Goal: Task Accomplishment & Management: Manage account settings

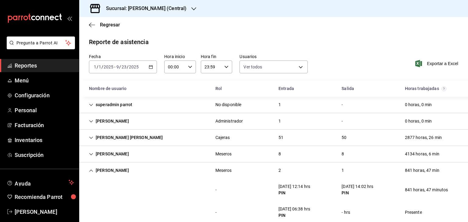
scroll to position [63, 0]
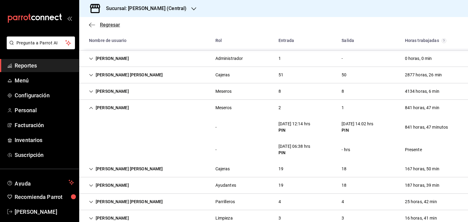
click at [91, 25] on icon "button" at bounding box center [92, 24] width 6 height 5
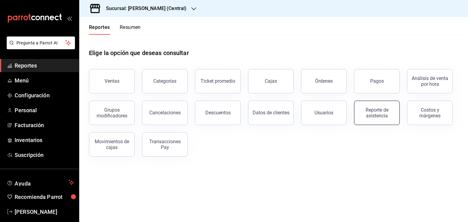
click at [380, 113] on div "Reporte de asistencia" at bounding box center [377, 113] width 38 height 12
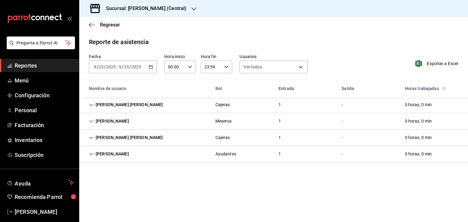
click at [94, 121] on div "[PERSON_NAME]" at bounding box center [109, 121] width 50 height 11
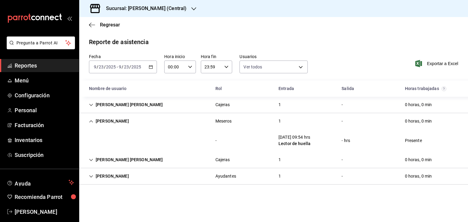
click at [195, 9] on icon "button" at bounding box center [193, 8] width 5 height 5
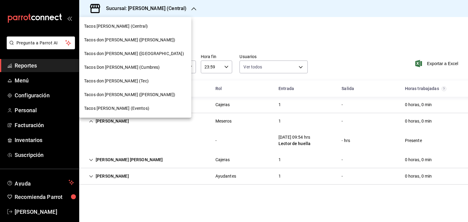
click at [129, 55] on span "Tacos don [PERSON_NAME] ([GEOGRAPHIC_DATA])" at bounding box center [134, 54] width 100 height 6
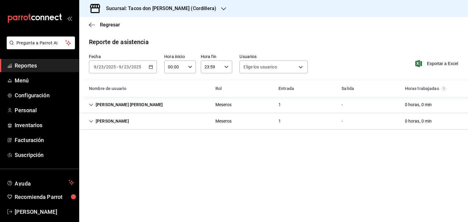
type input "0cf593d1-5539-49a1-9692-2fee09df5de3,aad07810-888b-4998-a43b-ac9dc7ac225d,aa617…"
click at [151, 66] on \(Stroke\) "button" at bounding box center [151, 66] width 4 height 3
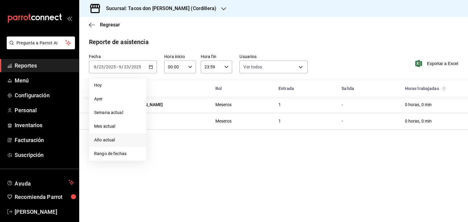
click at [115, 143] on span "Año actual" at bounding box center [117, 140] width 47 height 6
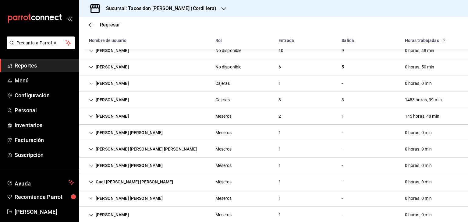
scroll to position [114, 0]
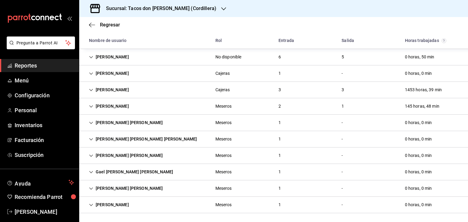
click at [129, 190] on div "[PERSON_NAME] [PERSON_NAME]" at bounding box center [126, 188] width 84 height 11
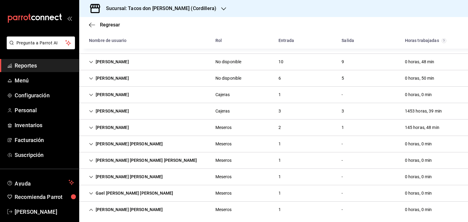
scroll to position [92, 0]
click at [90, 95] on icon "Cell" at bounding box center [91, 95] width 4 height 4
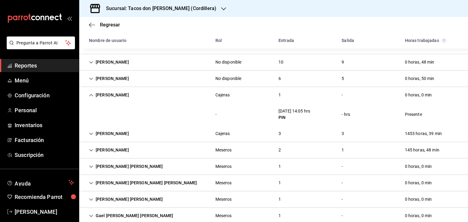
click at [91, 136] on icon "Cell" at bounding box center [91, 134] width 4 height 4
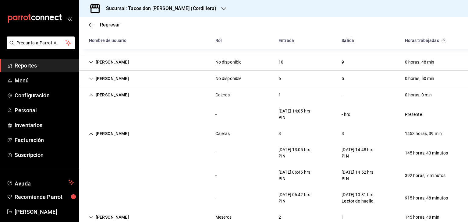
click at [90, 93] on icon "Cell" at bounding box center [91, 95] width 4 height 4
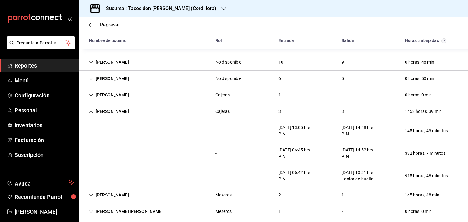
click at [221, 9] on icon "button" at bounding box center [223, 8] width 5 height 5
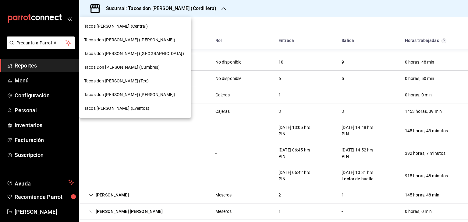
click at [134, 40] on span "Tacos don [PERSON_NAME] ([PERSON_NAME])" at bounding box center [129, 40] width 91 height 6
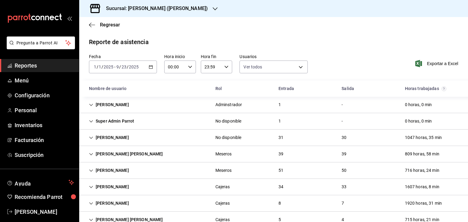
click at [116, 171] on div "[PERSON_NAME]" at bounding box center [109, 170] width 50 height 11
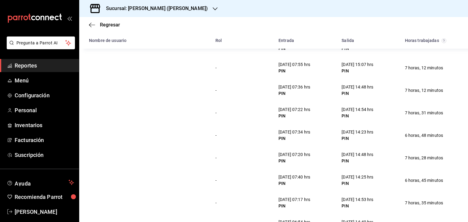
scroll to position [169, 0]
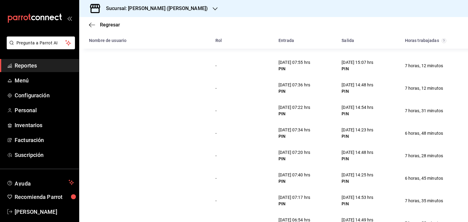
click at [23, 65] on span "Reportes" at bounding box center [44, 66] width 59 height 8
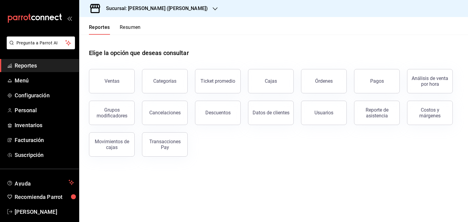
click at [136, 27] on button "Resumen" at bounding box center [130, 29] width 21 height 10
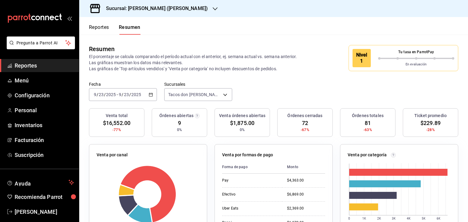
click at [213, 6] on icon "button" at bounding box center [215, 8] width 5 height 5
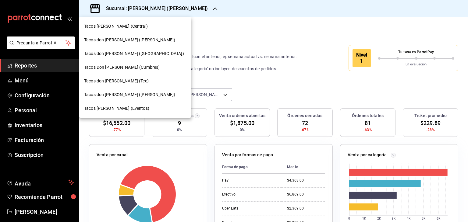
click at [121, 69] on span "Tacos Don [PERSON_NAME] (Cumbres)" at bounding box center [122, 67] width 76 height 6
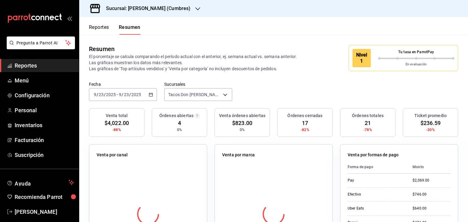
click at [198, 6] on icon "button" at bounding box center [197, 8] width 5 height 5
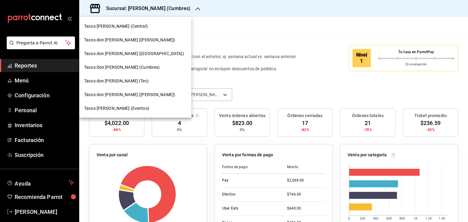
click at [131, 51] on span "Tacos don [PERSON_NAME] ([GEOGRAPHIC_DATA])" at bounding box center [134, 54] width 100 height 6
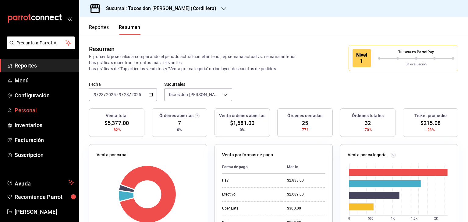
click at [30, 108] on span "Personal" at bounding box center [44, 110] width 59 height 8
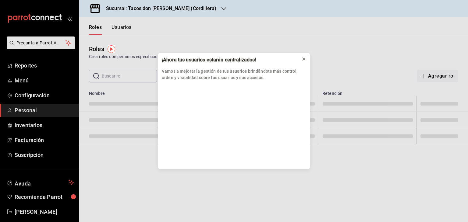
click at [303, 57] on icon at bounding box center [303, 59] width 5 height 5
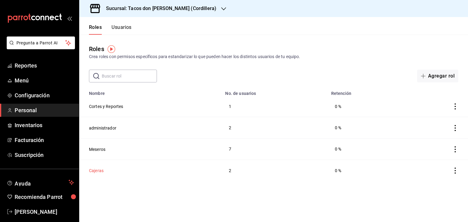
click at [96, 173] on button "Cajeras" at bounding box center [96, 171] width 15 height 6
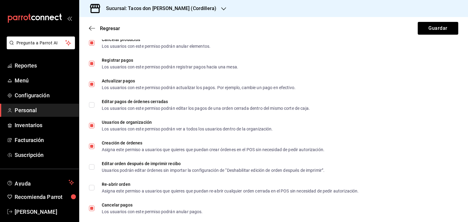
scroll to position [341, 0]
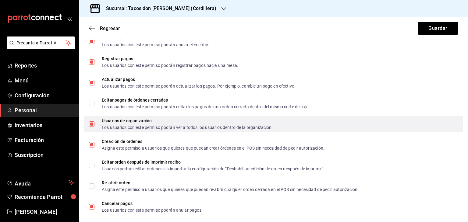
click at [90, 124] on input "Usuarios de organización Los usuarios con este permiso podrán ver a todos los u…" at bounding box center [91, 124] width 5 height 5
checkbox input "false"
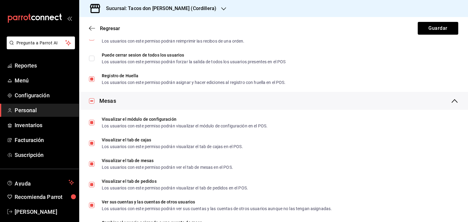
scroll to position [745, 0]
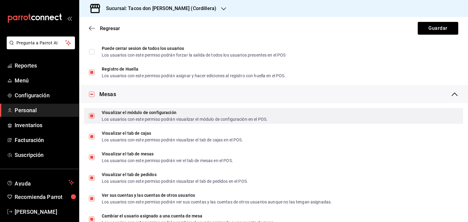
click at [92, 116] on input "Visualizar el módulo de configuración Los usuarios con este permiso podrán visu…" at bounding box center [91, 115] width 5 height 5
checkbox input "false"
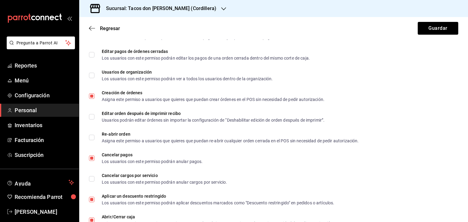
scroll to position [268, 0]
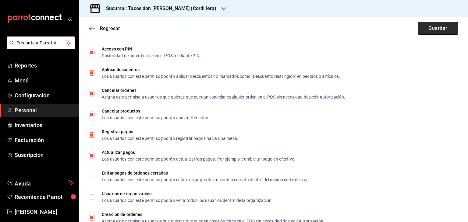
click at [429, 26] on button "Guardar" at bounding box center [438, 28] width 41 height 13
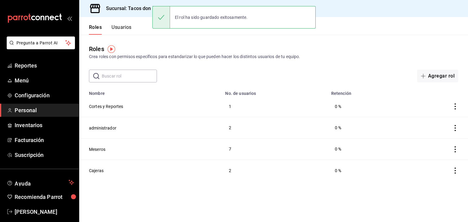
click at [140, 15] on div "Sucursal: Tacos don [PERSON_NAME] (Cordillera)" at bounding box center [156, 8] width 144 height 17
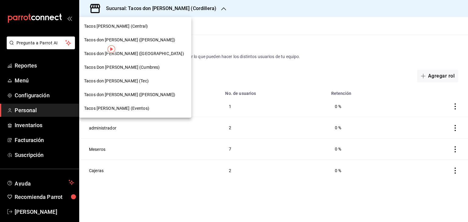
click at [131, 27] on span "Tacos [PERSON_NAME] (Central)" at bounding box center [116, 26] width 64 height 6
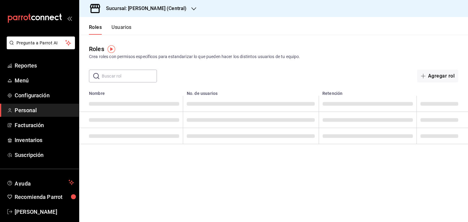
click at [120, 27] on button "Usuarios" at bounding box center [121, 29] width 20 height 10
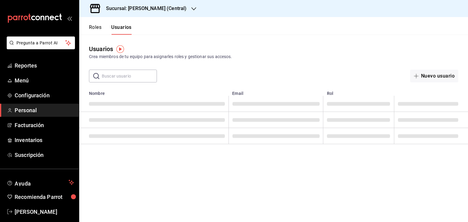
click at [92, 26] on button "Roles" at bounding box center [95, 29] width 12 height 10
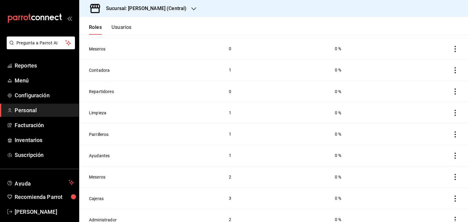
scroll to position [88, 0]
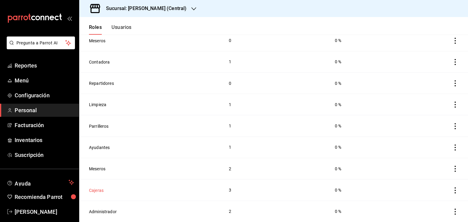
click at [101, 191] on button "Cajeras" at bounding box center [96, 191] width 15 height 6
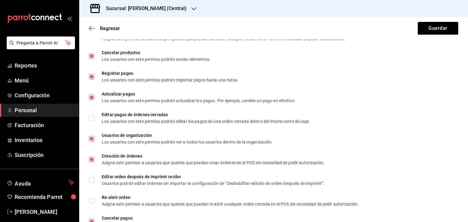
scroll to position [333, 0]
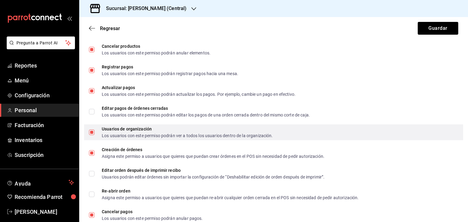
click at [93, 132] on input "Usuarios de organización Los usuarios con este permiso podrán ver a todos los u…" at bounding box center [91, 132] width 5 height 5
checkbox input "false"
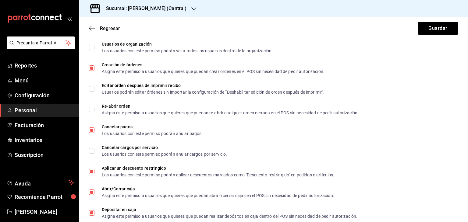
scroll to position [420, 0]
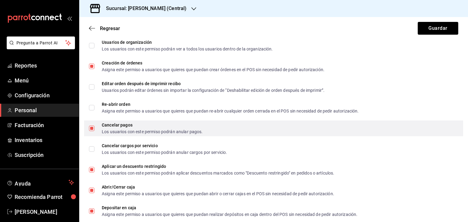
click at [92, 129] on input "Cancelar pagos Los usuarios con este permiso podrán anular pagos." at bounding box center [91, 128] width 5 height 5
checkbox input "false"
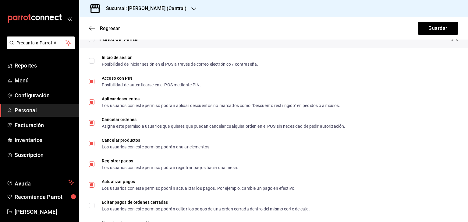
scroll to position [244, 0]
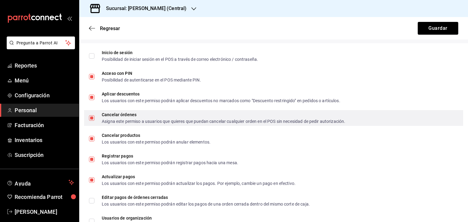
click at [93, 119] on input "Cancelar órdenes Asigna este permiso a usuarios que quieres que puedan cancelar…" at bounding box center [91, 117] width 5 height 5
checkbox input "false"
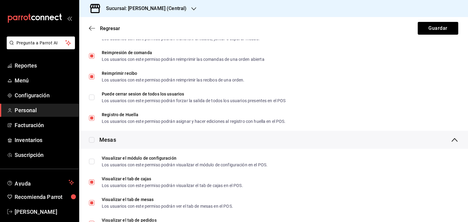
scroll to position [701, 0]
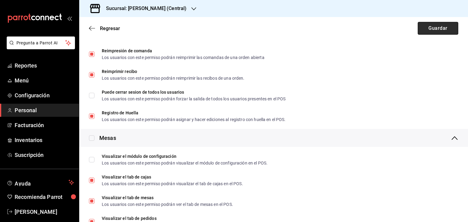
click at [434, 28] on button "Guardar" at bounding box center [438, 28] width 41 height 13
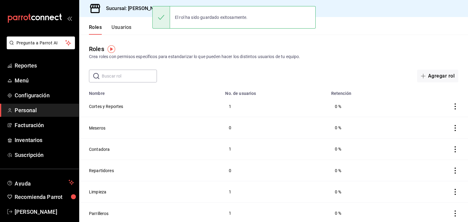
click at [145, 5] on h3 "Sucursal: [PERSON_NAME] (Central)" at bounding box center [143, 8] width 85 height 7
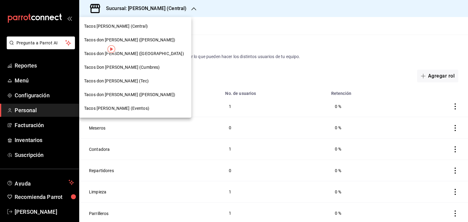
click at [127, 40] on span "Tacos don [PERSON_NAME] ([PERSON_NAME])" at bounding box center [129, 40] width 91 height 6
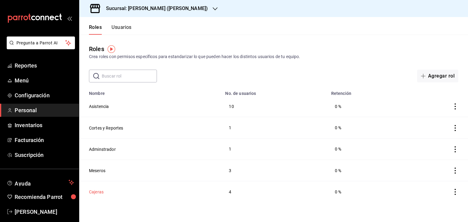
click at [97, 191] on button "Cajeras" at bounding box center [96, 192] width 15 height 6
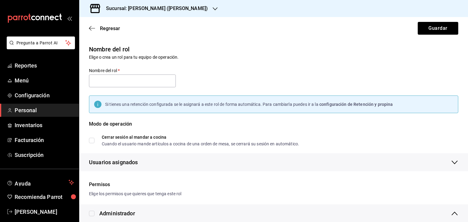
type input "Cajeras"
checkbox input "true"
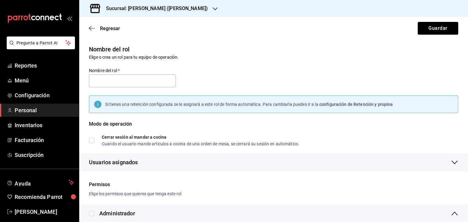
checkbox input "true"
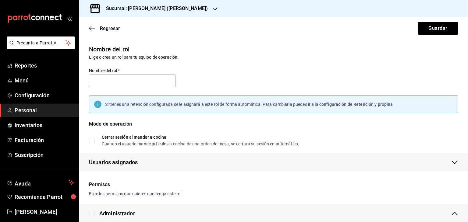
checkbox input "true"
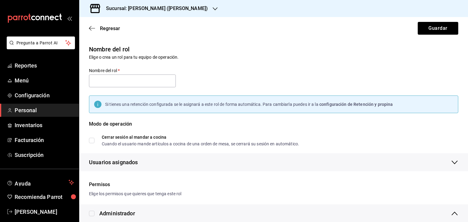
checkbox input "true"
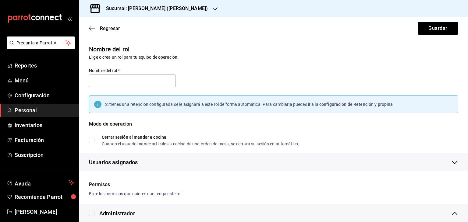
checkbox input "true"
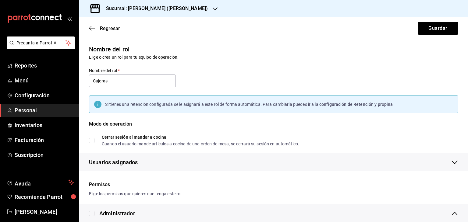
checkbox input "true"
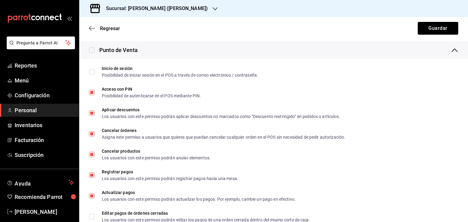
scroll to position [229, 0]
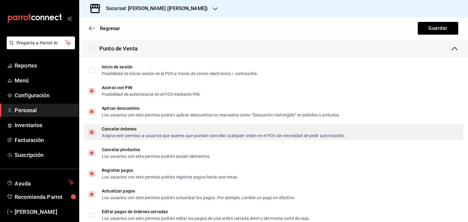
click at [92, 132] on input "Cancelar órdenes Asigna este permiso a usuarios que quieres que puedan cancelar…" at bounding box center [91, 132] width 5 height 5
checkbox input "false"
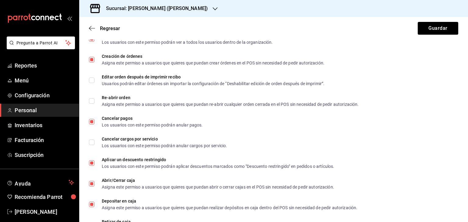
scroll to position [428, 0]
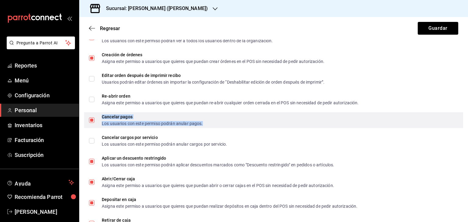
click at [128, 122] on div "Los usuarios con este permiso podrán anular pagos." at bounding box center [152, 124] width 101 height 4
checkbox input "false"
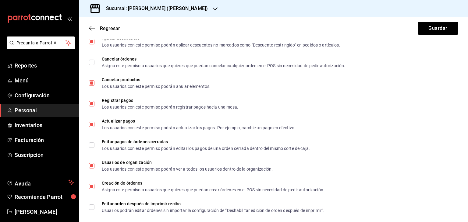
scroll to position [298, 0]
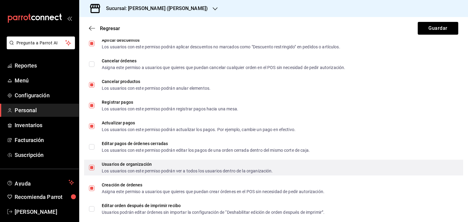
click at [93, 169] on input "Usuarios de organización Los usuarios con este permiso podrán ver a todos los u…" at bounding box center [91, 167] width 5 height 5
checkbox input "false"
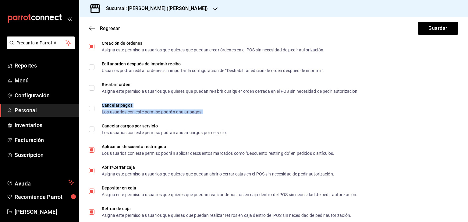
scroll to position [446, 0]
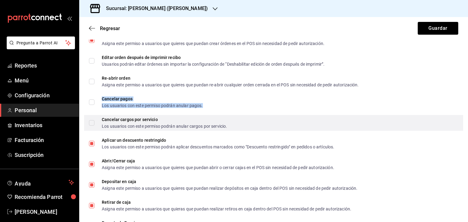
click at [93, 124] on input "Cancelar cargos por servicio Los usuarios con este permiso podrán anular cargos…" at bounding box center [91, 122] width 5 height 5
checkbox input "true"
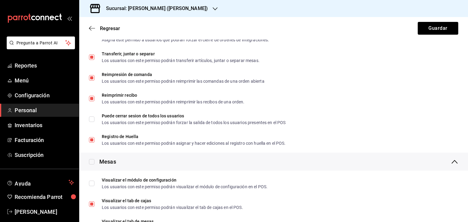
scroll to position [687, 0]
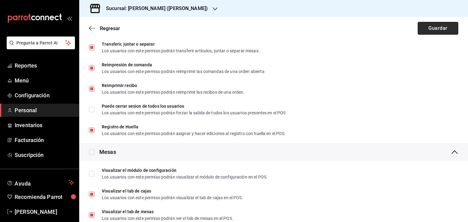
click at [433, 28] on button "Guardar" at bounding box center [438, 28] width 41 height 13
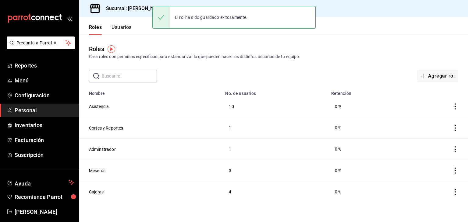
click at [151, 33] on header "Roles Usuarios" at bounding box center [273, 26] width 389 height 18
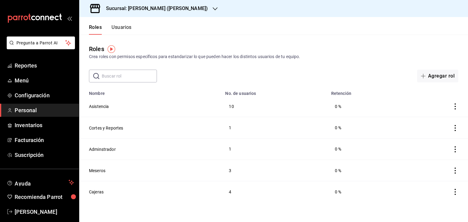
click at [213, 9] on icon "button" at bounding box center [215, 8] width 5 height 5
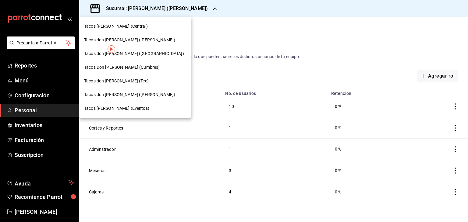
click at [136, 69] on span "Tacos Don [PERSON_NAME] (Cumbres)" at bounding box center [122, 67] width 76 height 6
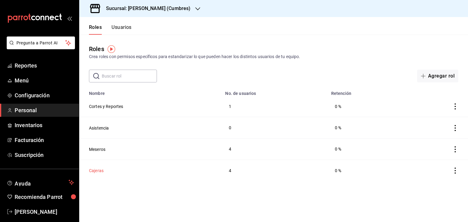
click at [100, 171] on button "Cajeras" at bounding box center [96, 171] width 15 height 6
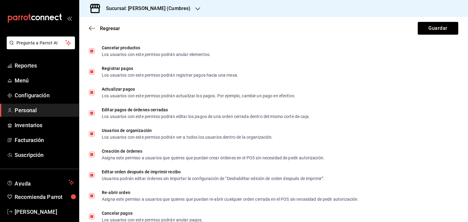
scroll to position [336, 0]
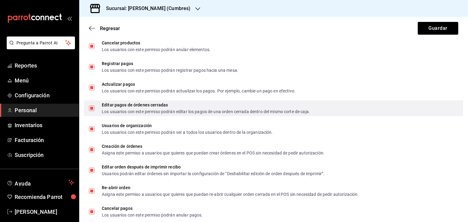
click at [90, 107] on input "Editar pagos de órdenes cerradas Los usuarios con este permiso podrán editar lo…" at bounding box center [91, 108] width 5 height 5
checkbox input "false"
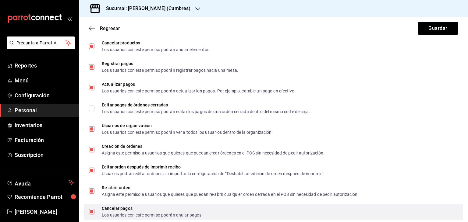
click at [93, 213] on input "Cancelar pagos Los usuarios con este permiso podrán anular pagos." at bounding box center [91, 211] width 5 height 5
checkbox input "false"
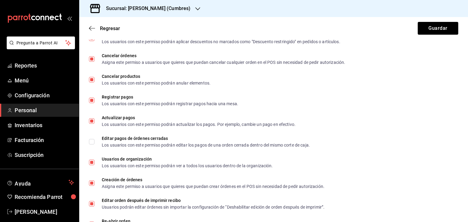
scroll to position [309, 0]
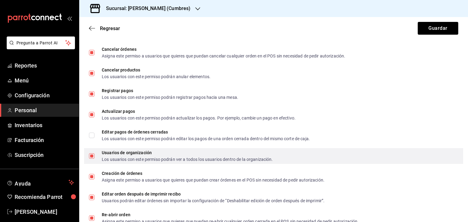
click at [92, 157] on input "Usuarios de organización Los usuarios con este permiso podrán ver a todos los u…" at bounding box center [91, 156] width 5 height 5
checkbox input "false"
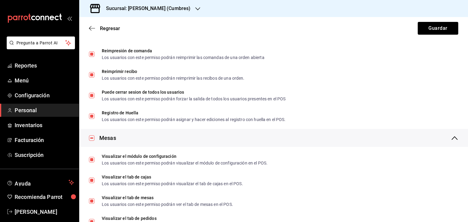
scroll to position [704, 0]
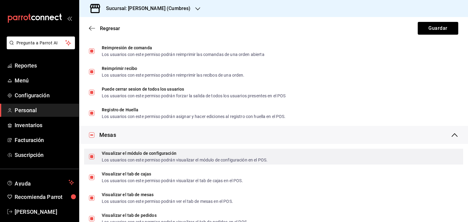
click at [91, 155] on input "Visualizar el módulo de configuración Los usuarios con este permiso podrán visu…" at bounding box center [91, 156] width 5 height 5
checkbox input "false"
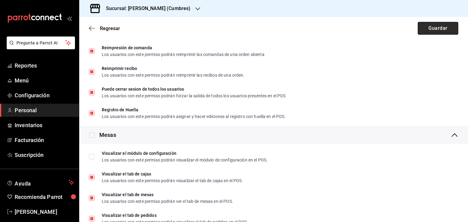
click at [421, 34] on button "Guardar" at bounding box center [438, 28] width 41 height 13
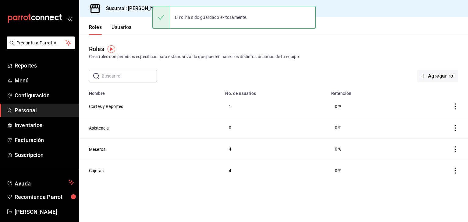
click at [184, 40] on div "Roles Crea roles con permisos específicos para estandarizar lo que pueden hacer…" at bounding box center [273, 59] width 389 height 48
click at [179, 8] on div "El rol ha sido guardado exitosamente." at bounding box center [233, 17] width 163 height 23
click at [146, 9] on h3 "Sucursal: [PERSON_NAME] (Cumbres)" at bounding box center [145, 8] width 89 height 7
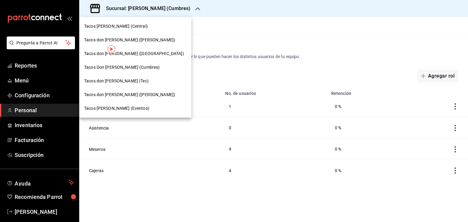
click at [116, 79] on span "Tacos don [PERSON_NAME] (Tec)" at bounding box center [116, 81] width 65 height 6
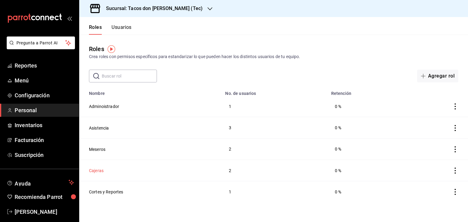
click at [94, 172] on button "Cajeras" at bounding box center [96, 171] width 15 height 6
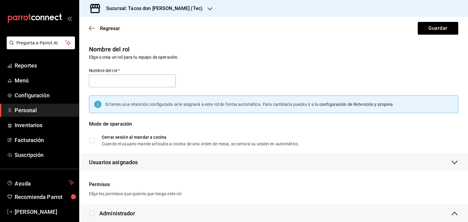
type input "Cajeras"
checkbox input "true"
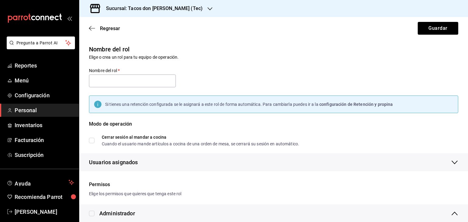
checkbox input "true"
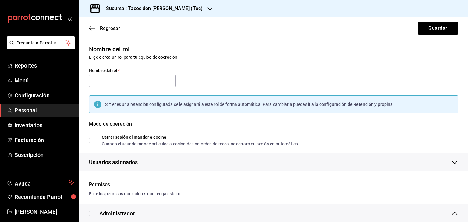
checkbox input "true"
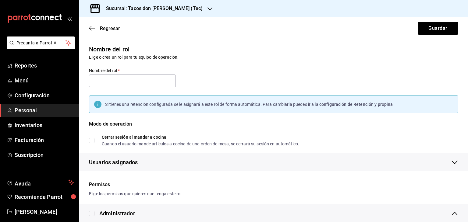
checkbox input "true"
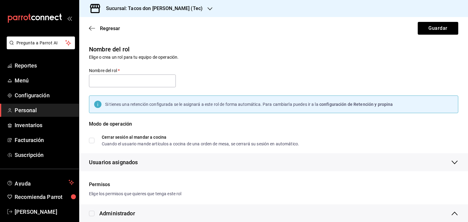
checkbox input "true"
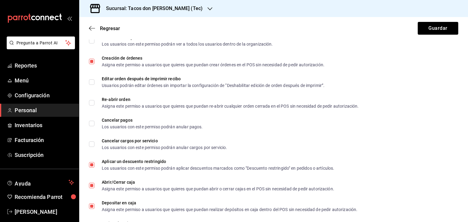
scroll to position [428, 0]
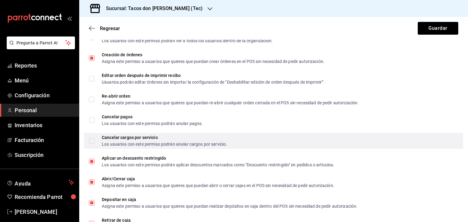
click at [90, 141] on input "Cancelar cargos por servicio Los usuarios con este permiso podrán anular cargos…" at bounding box center [91, 140] width 5 height 5
checkbox input "true"
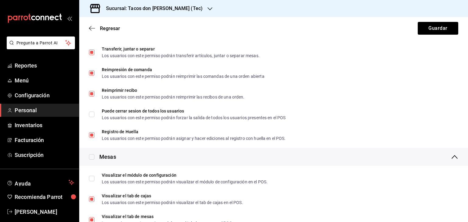
scroll to position [684, 0]
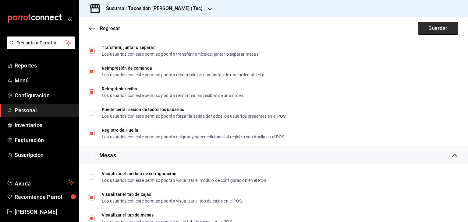
click at [420, 30] on button "Guardar" at bounding box center [438, 28] width 41 height 13
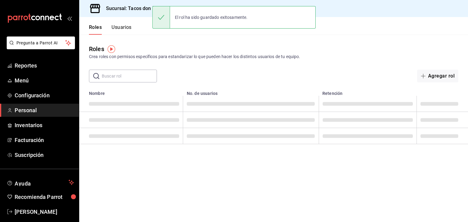
click at [182, 9] on div "El rol ha sido guardado exitosamente." at bounding box center [233, 17] width 163 height 23
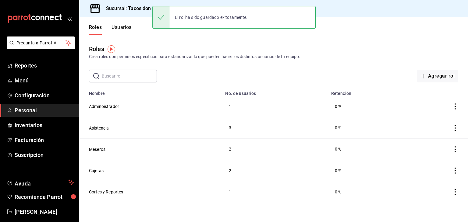
click at [139, 5] on h3 "Sucursal: Tacos don [PERSON_NAME] (Tec)" at bounding box center [151, 8] width 101 height 7
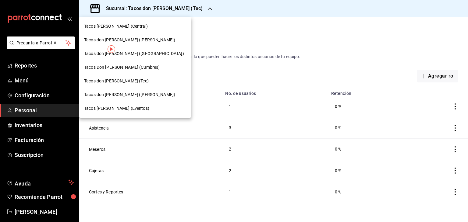
click at [124, 94] on span "Tacos don [PERSON_NAME] ([PERSON_NAME])" at bounding box center [129, 95] width 91 height 6
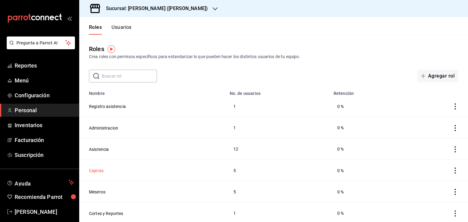
click at [93, 171] on button "Cajeras" at bounding box center [96, 171] width 15 height 6
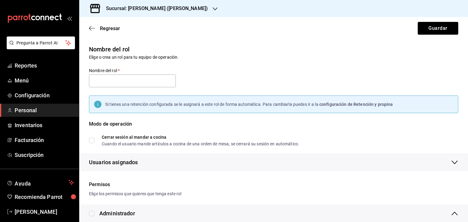
type input "Cajeras"
checkbox input "true"
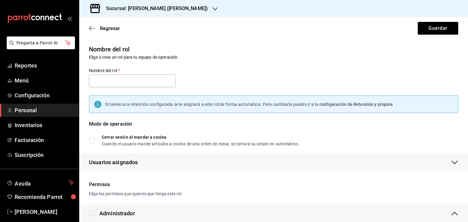
checkbox input "true"
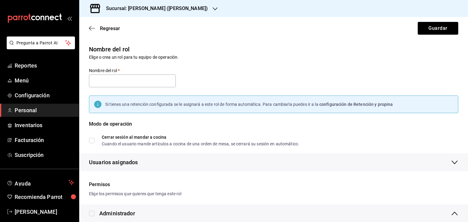
checkbox input "true"
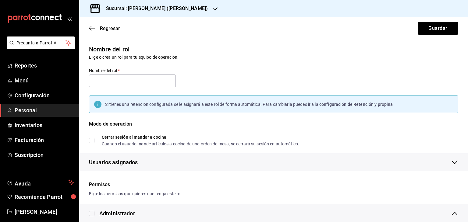
checkbox input "true"
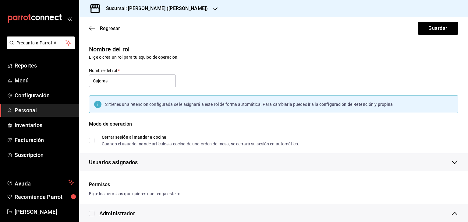
checkbox input "true"
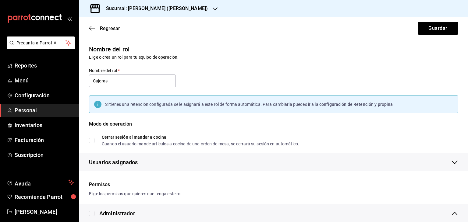
checkbox input "true"
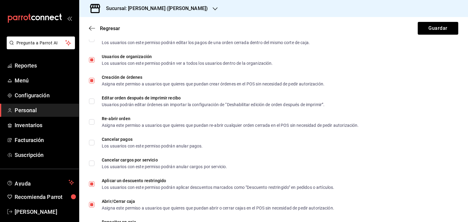
scroll to position [408, 0]
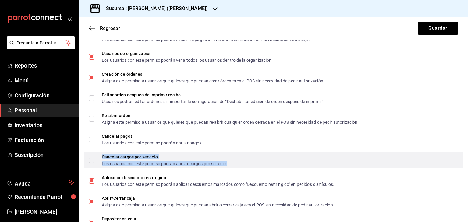
click at [107, 162] on div "Los usuarios con este permiso podrán anular cargos por servicio." at bounding box center [164, 164] width 125 height 4
checkbox input "true"
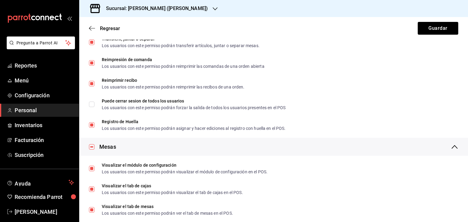
scroll to position [702, 0]
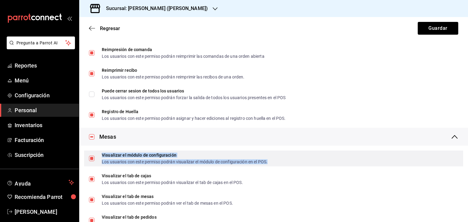
click at [151, 162] on div "Los usuarios con este permiso podrán visualizar el módulo de configuración en e…" at bounding box center [185, 162] width 166 height 4
checkbox input "false"
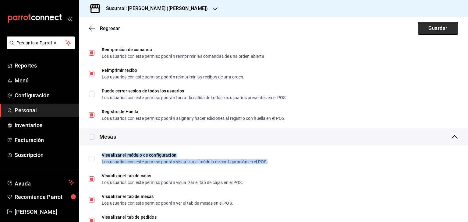
click at [435, 28] on button "Guardar" at bounding box center [438, 28] width 41 height 13
